Goal: Register for event/course

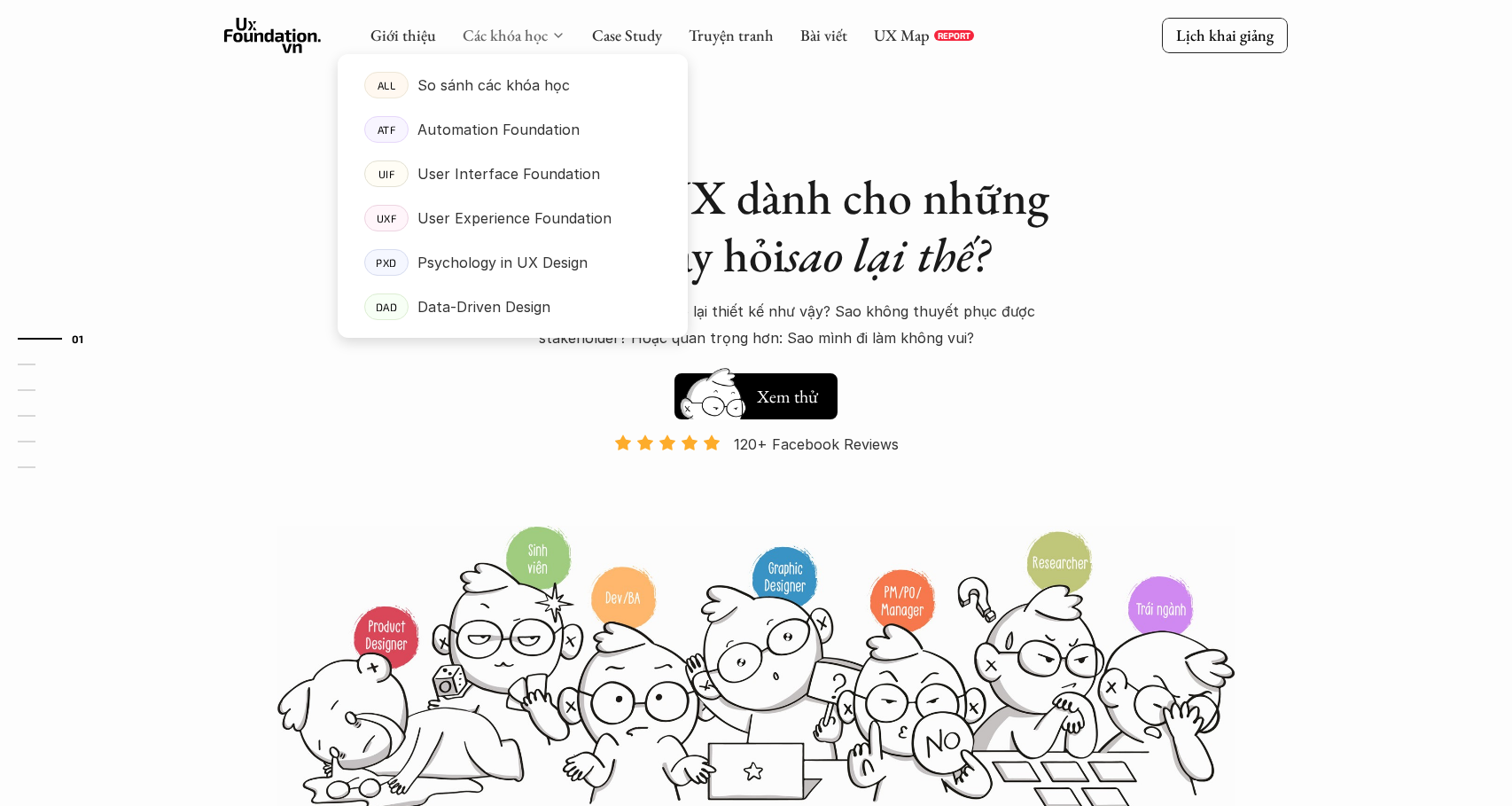
click at [516, 35] on link "Các khóa học" at bounding box center [505, 34] width 85 height 20
click at [490, 91] on p "So sánh các khóa học" at bounding box center [493, 85] width 152 height 27
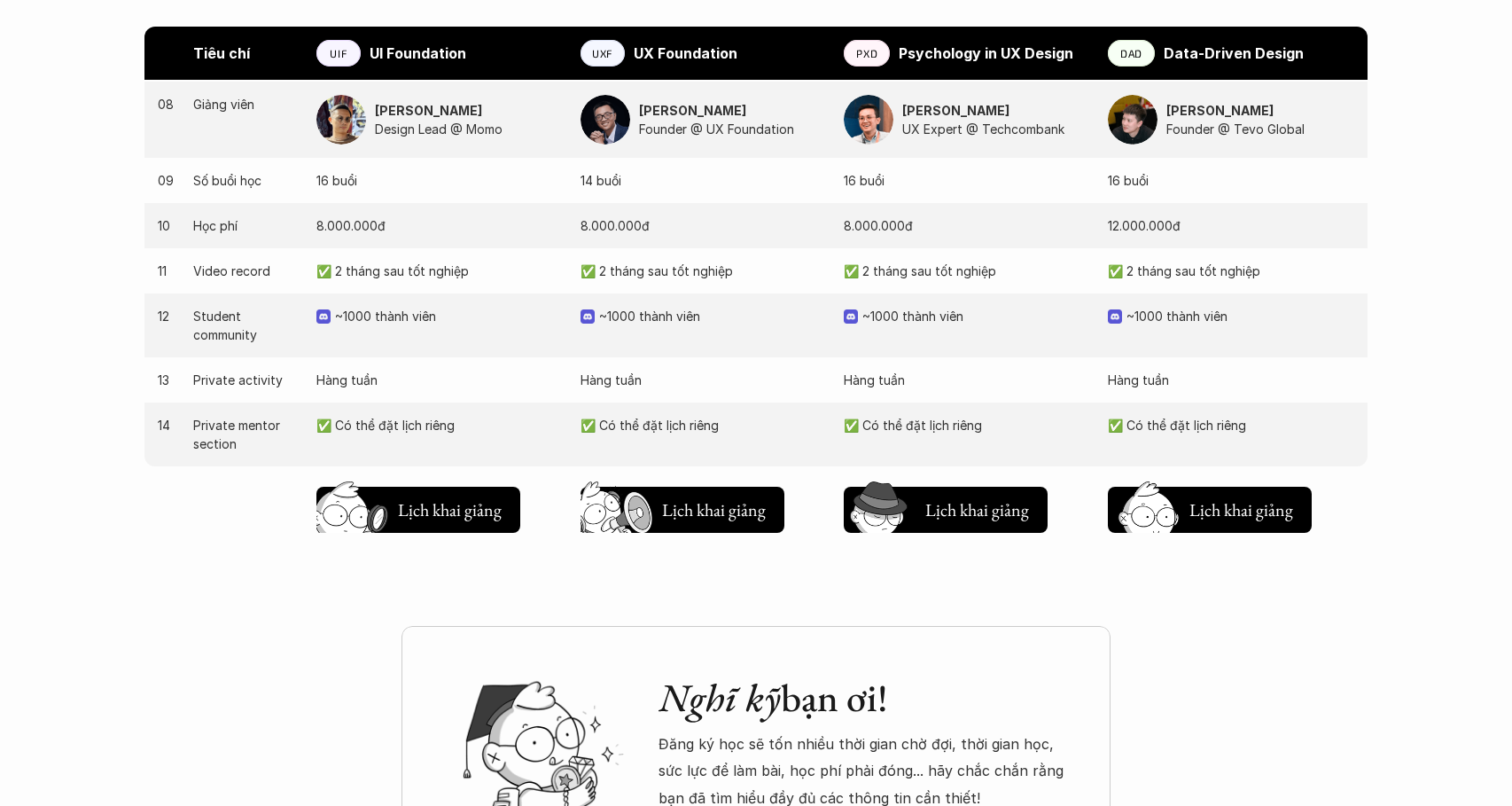
scroll to position [2062, 0]
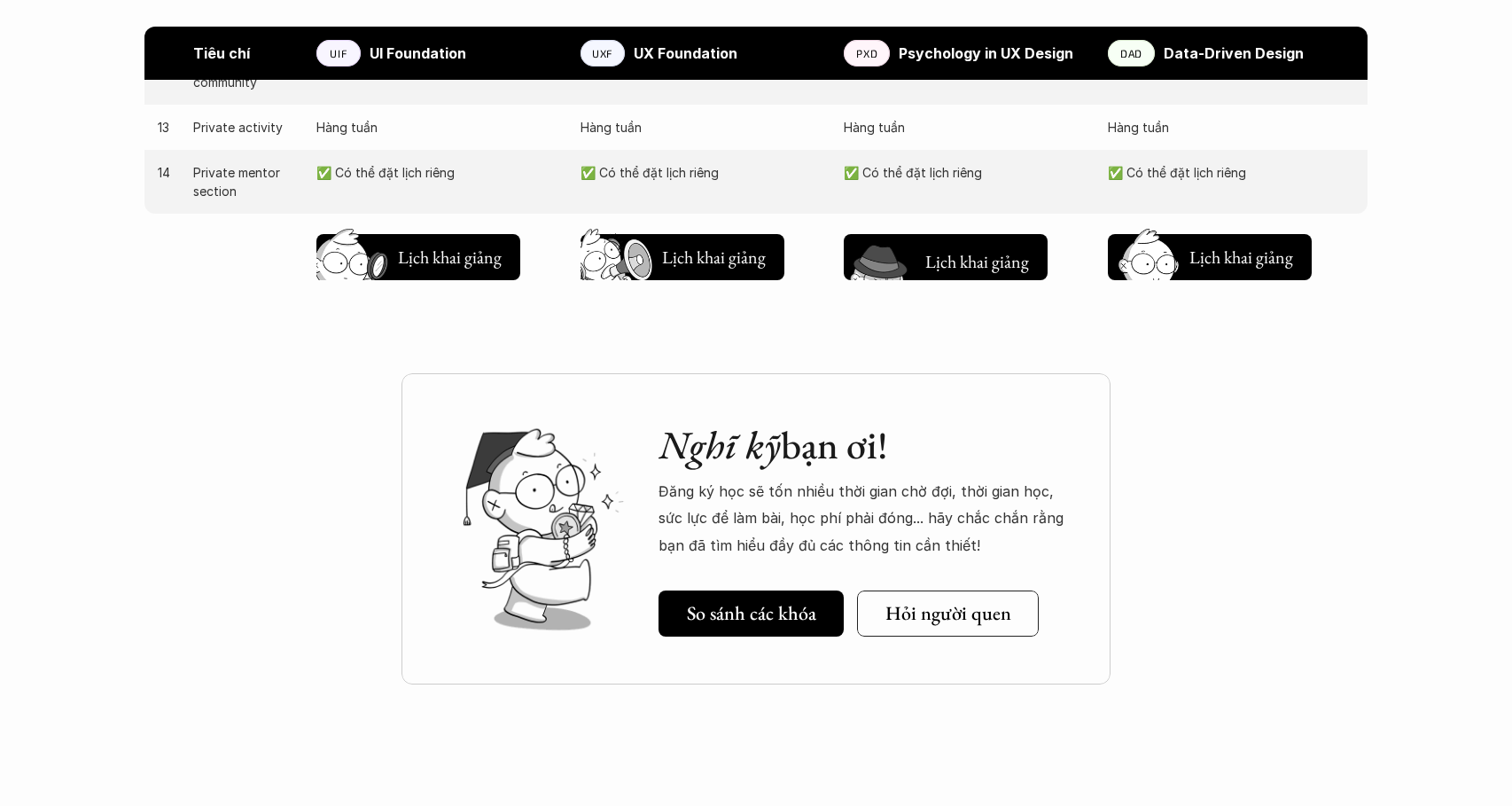
click at [906, 265] on img at bounding box center [882, 285] width 95 height 80
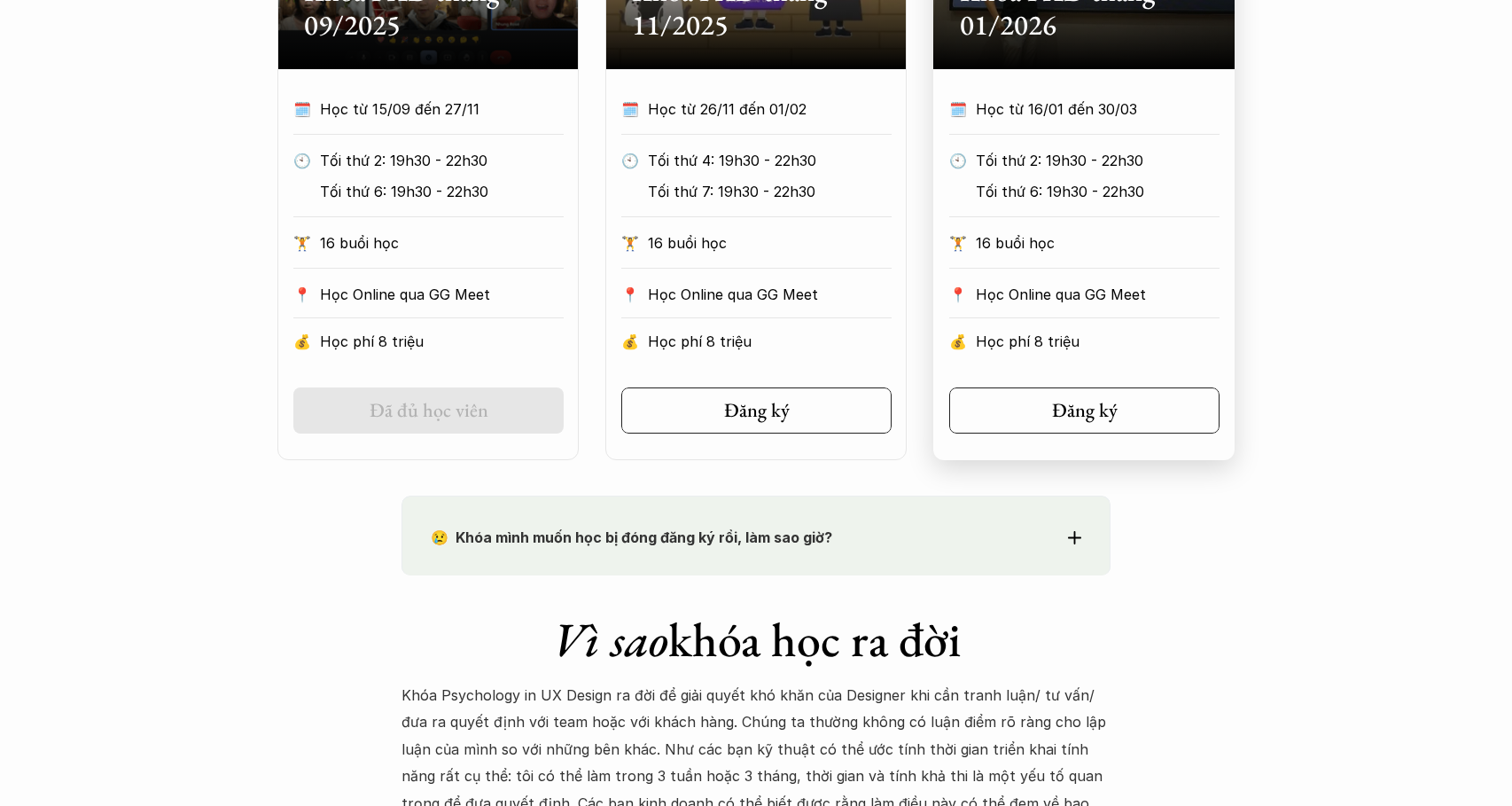
scroll to position [1087, 0]
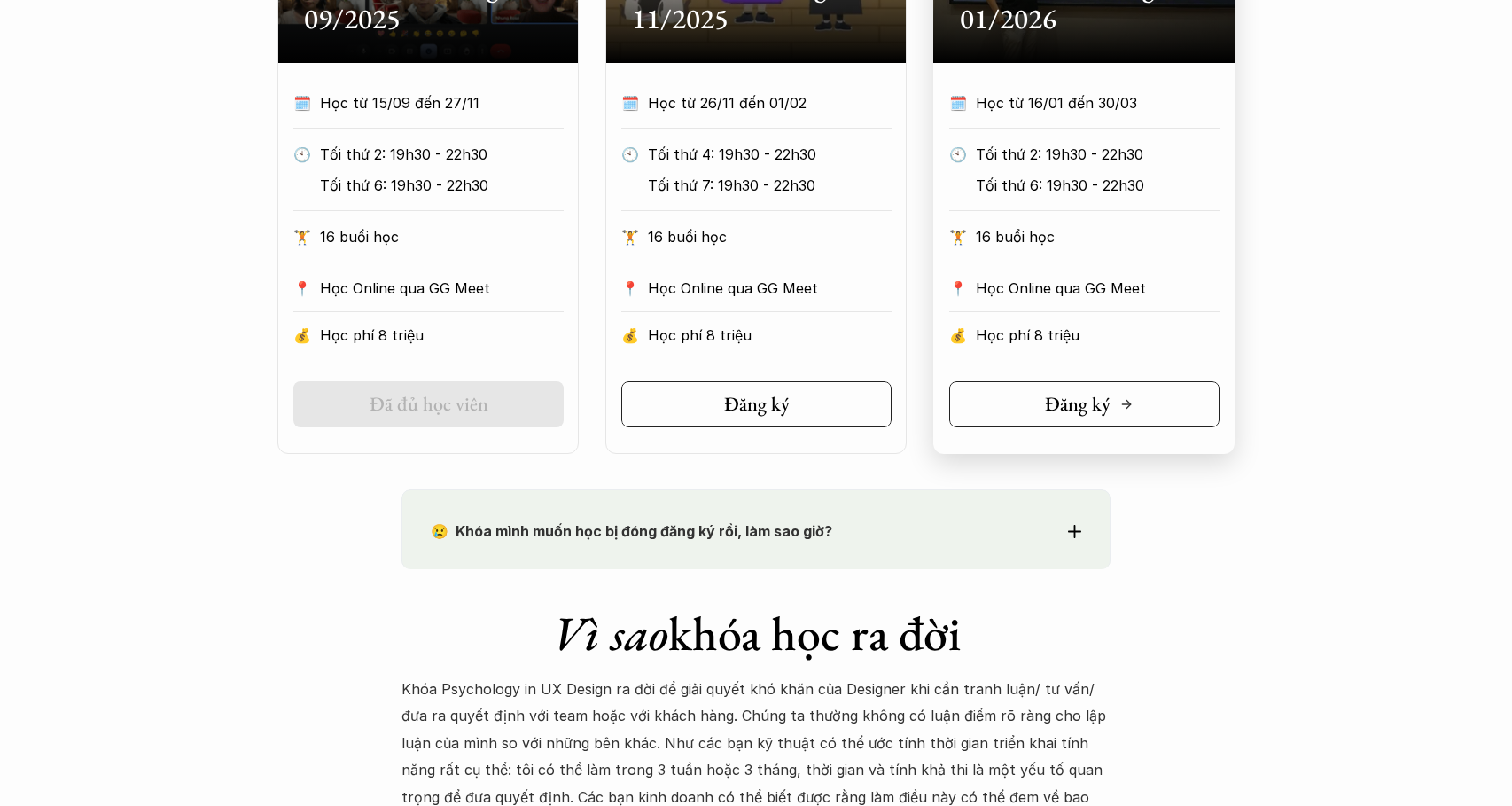
click at [1101, 412] on h5 "Đăng ký" at bounding box center [1077, 404] width 66 height 23
